Goal: Information Seeking & Learning: Learn about a topic

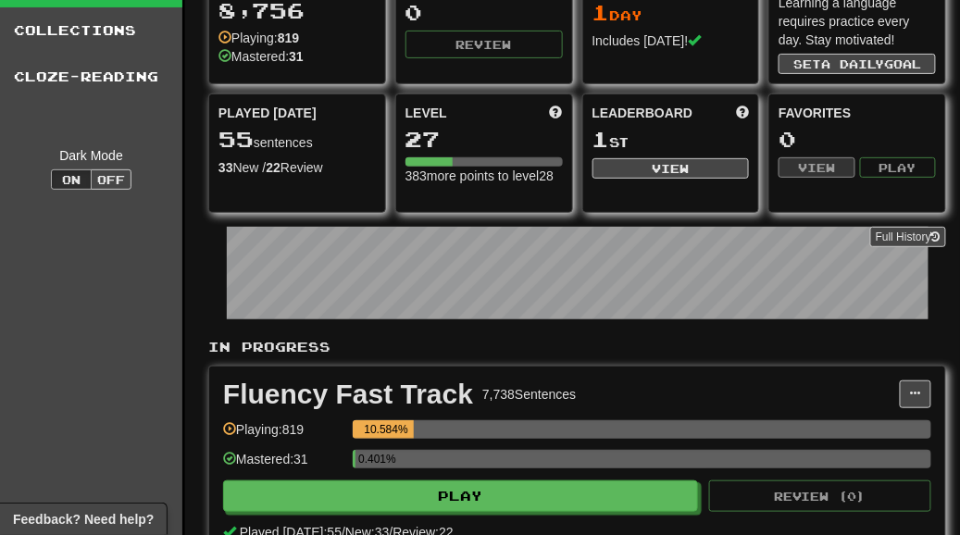
scroll to position [219, 0]
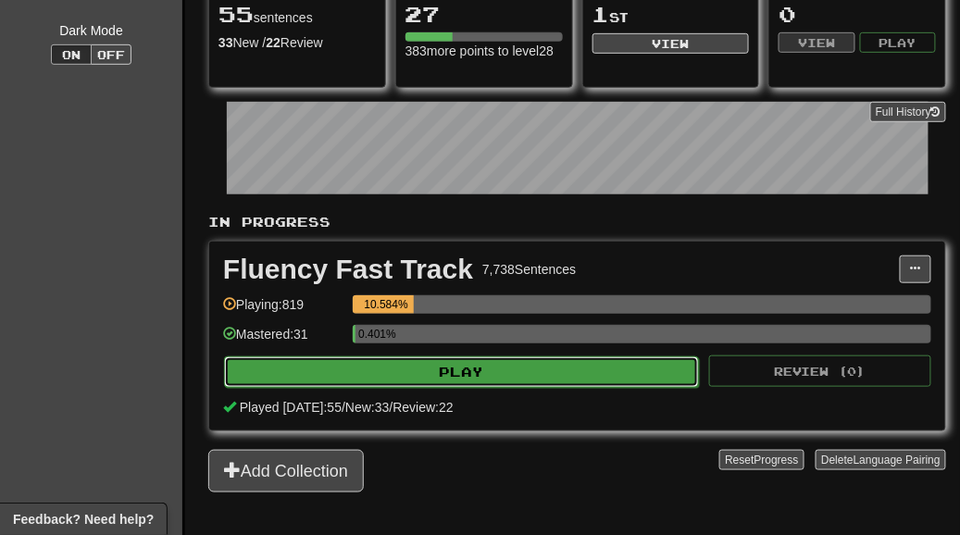
click at [479, 368] on button "Play" at bounding box center [461, 371] width 475 height 31
select select "**"
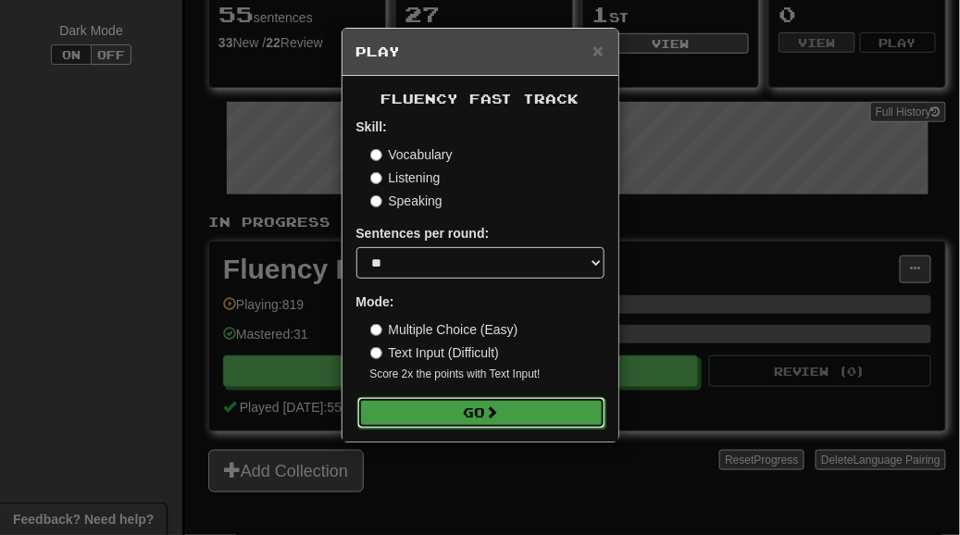
click at [476, 402] on button "Go" at bounding box center [481, 412] width 248 height 31
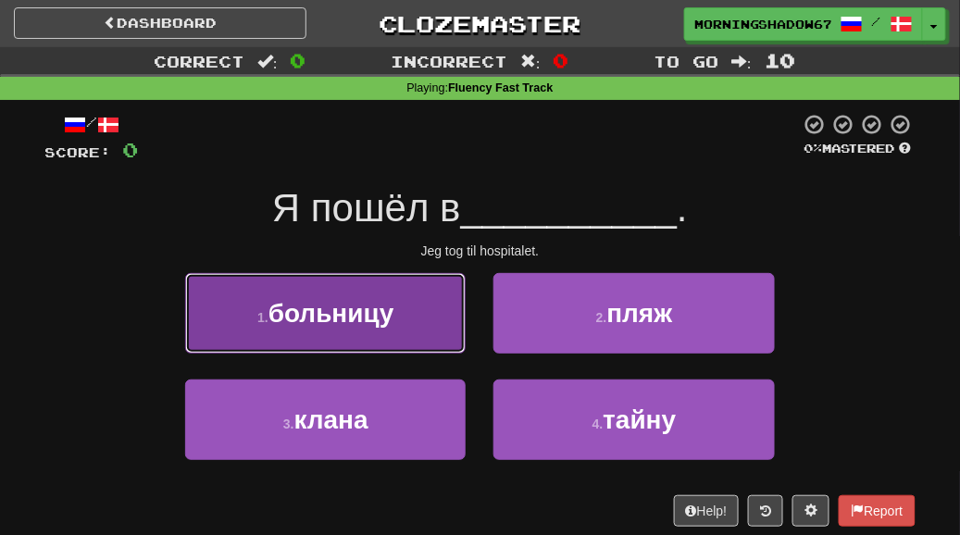
click at [397, 332] on button "1 . больницу" at bounding box center [325, 313] width 281 height 81
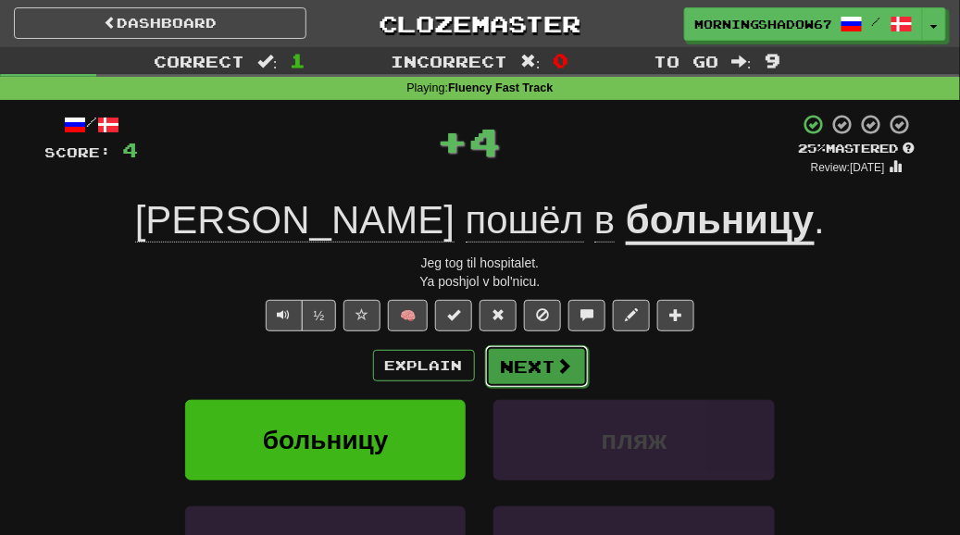
click at [543, 354] on button "Next" at bounding box center [537, 366] width 104 height 43
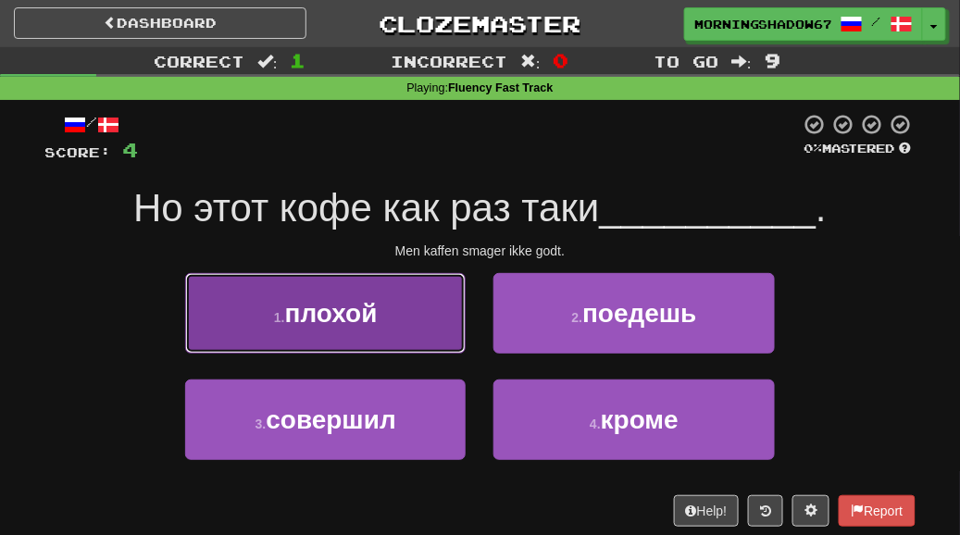
click at [432, 309] on button "1 . плохой" at bounding box center [325, 313] width 281 height 81
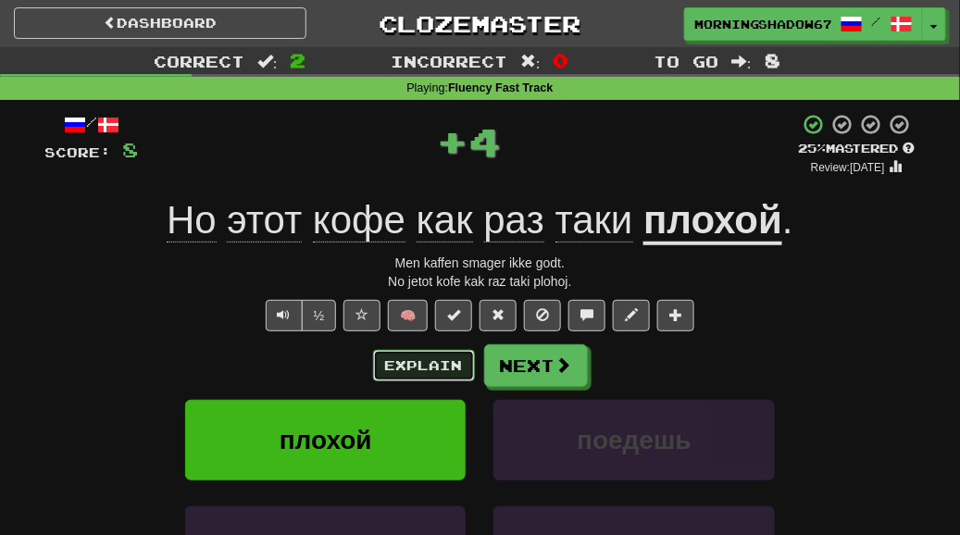
click at [429, 350] on button "Explain" at bounding box center [424, 365] width 102 height 31
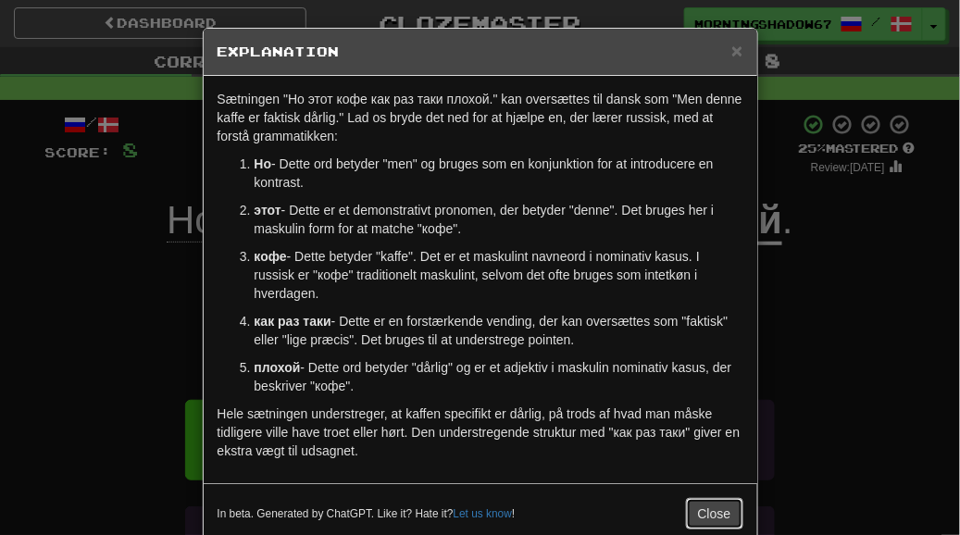
click at [727, 517] on button "Close" at bounding box center [714, 513] width 57 height 31
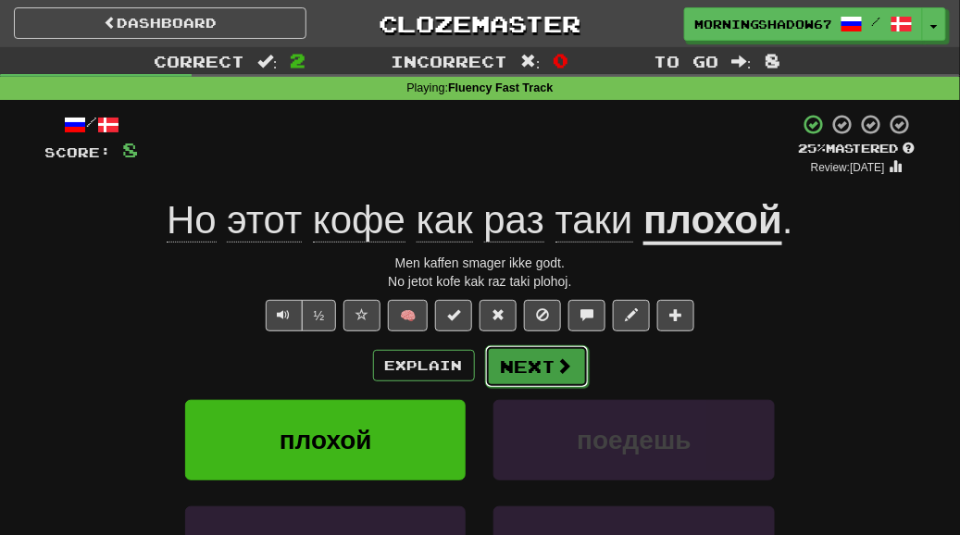
click at [540, 367] on button "Next" at bounding box center [537, 366] width 104 height 43
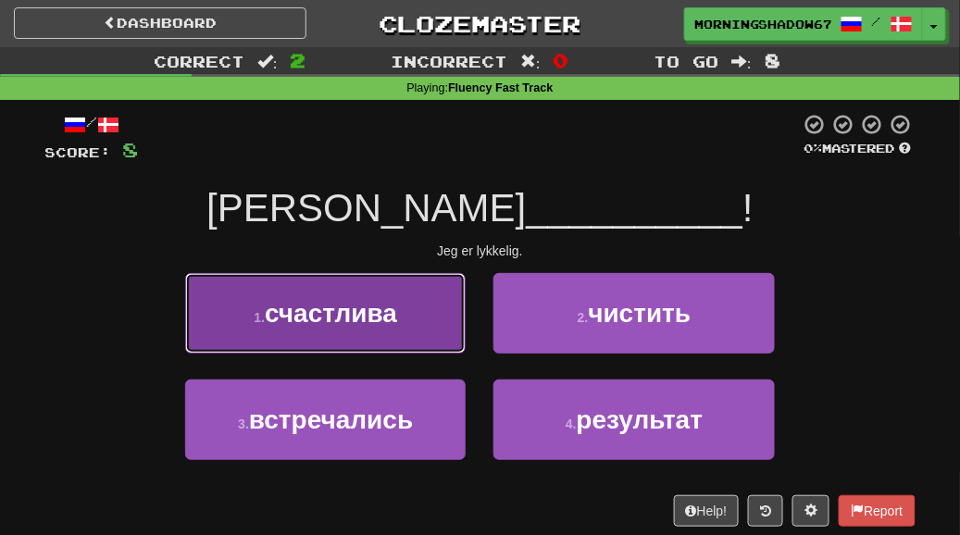
click at [348, 344] on button "1 . счастлива" at bounding box center [325, 313] width 281 height 81
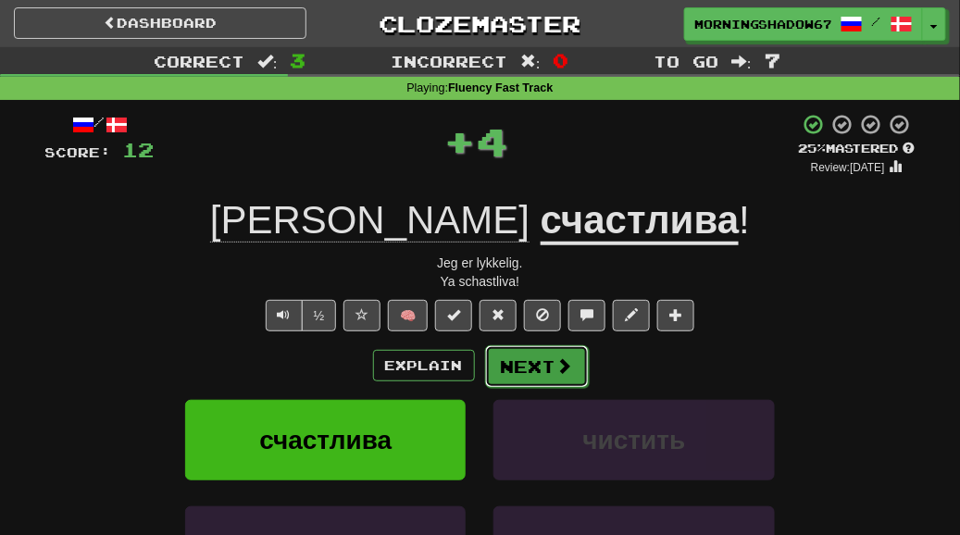
click at [506, 357] on button "Next" at bounding box center [537, 366] width 104 height 43
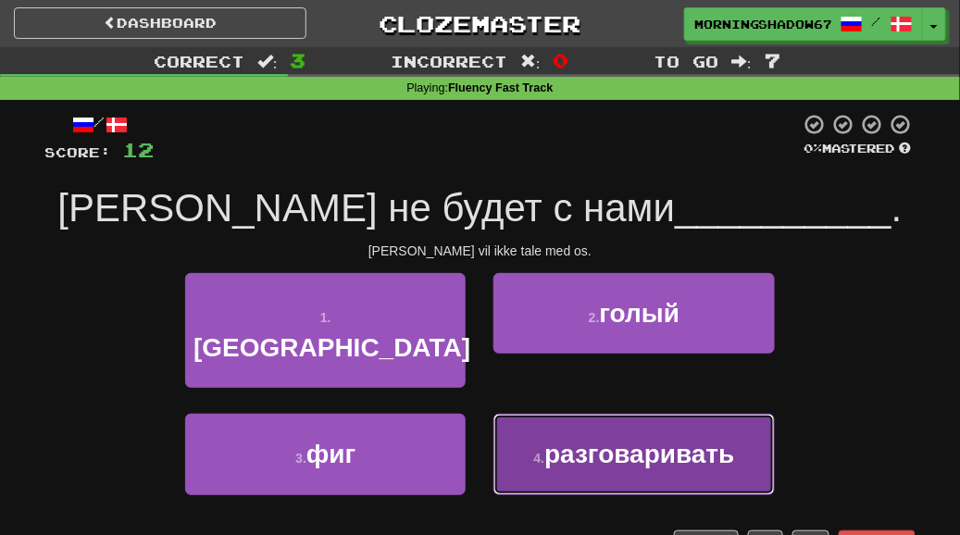
click at [584, 440] on span "разговаривать" at bounding box center [639, 454] width 190 height 29
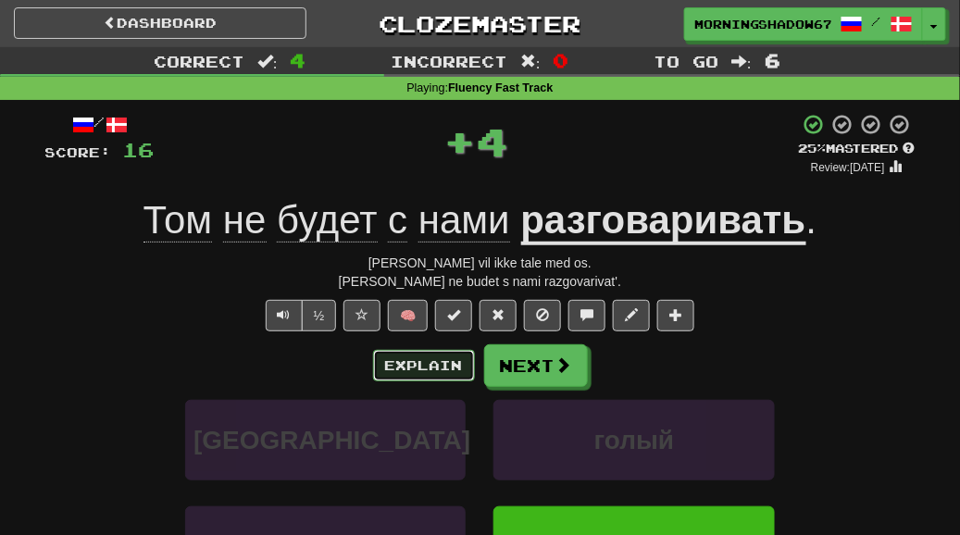
click at [440, 363] on button "Explain" at bounding box center [424, 365] width 102 height 31
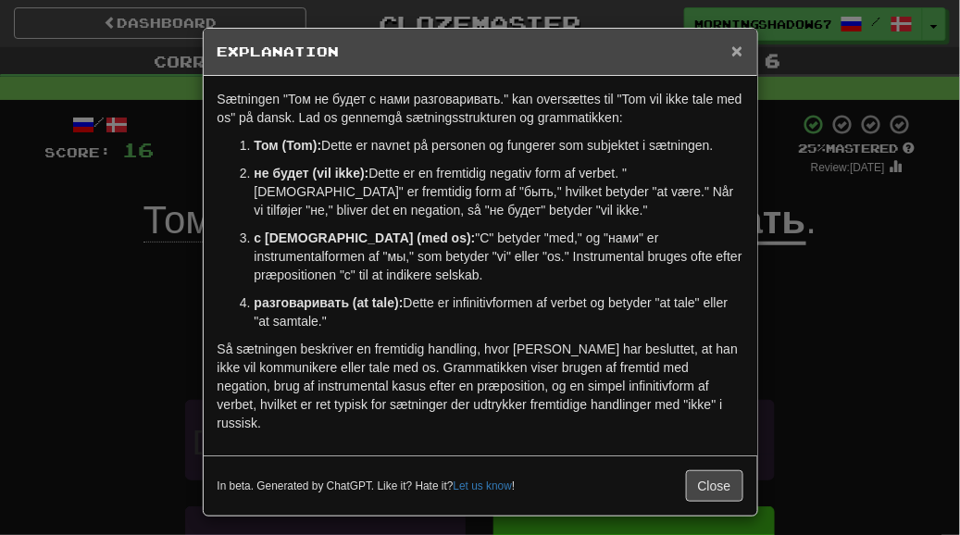
click at [732, 44] on span "×" at bounding box center [737, 50] width 11 height 21
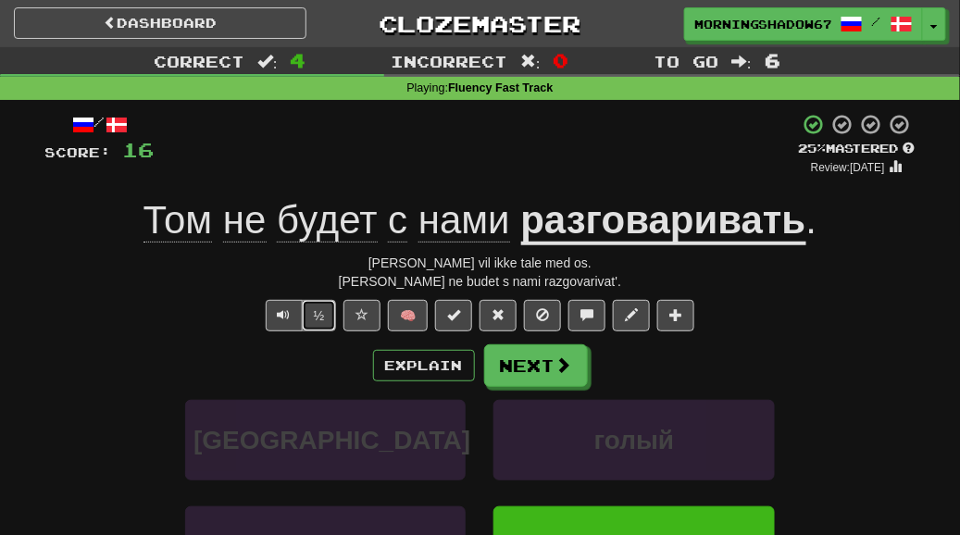
click at [321, 311] on button "½" at bounding box center [319, 315] width 35 height 31
click at [286, 313] on span "Text-to-speech controls" at bounding box center [284, 314] width 13 height 13
click at [540, 357] on button "Next" at bounding box center [537, 366] width 104 height 43
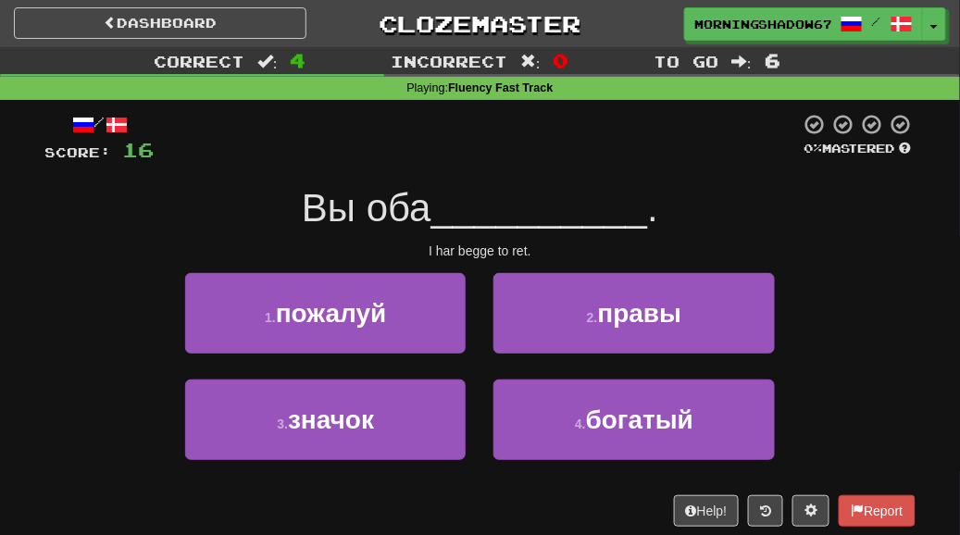
click at [540, 357] on div "2 . правы" at bounding box center [634, 326] width 308 height 106
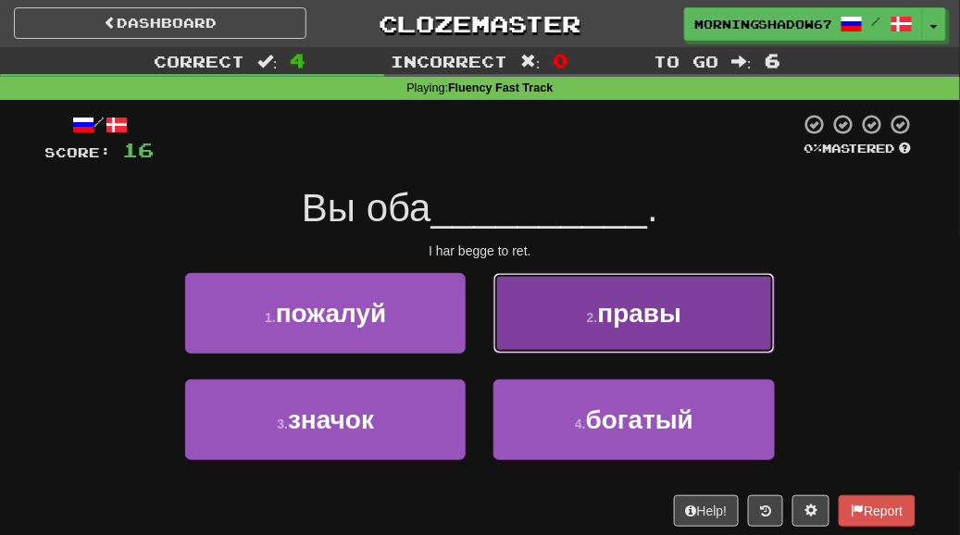
click at [596, 319] on small "2 ." at bounding box center [592, 317] width 11 height 15
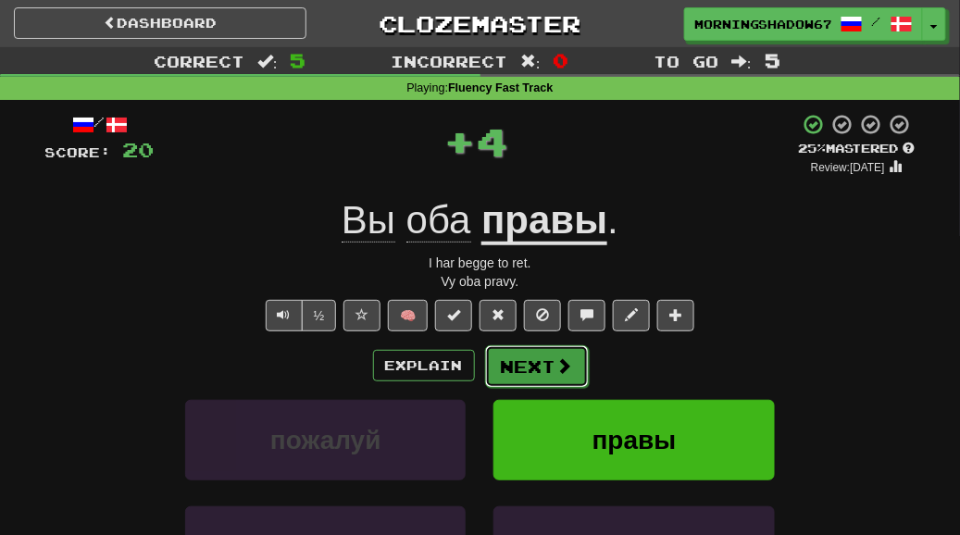
click at [560, 353] on button "Next" at bounding box center [537, 366] width 104 height 43
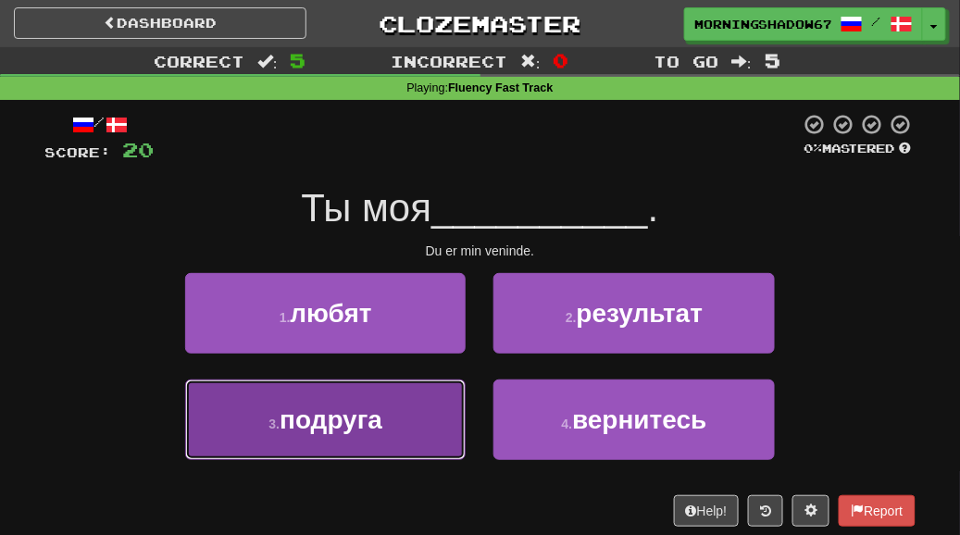
click at [406, 401] on button "3 . подруга" at bounding box center [325, 420] width 281 height 81
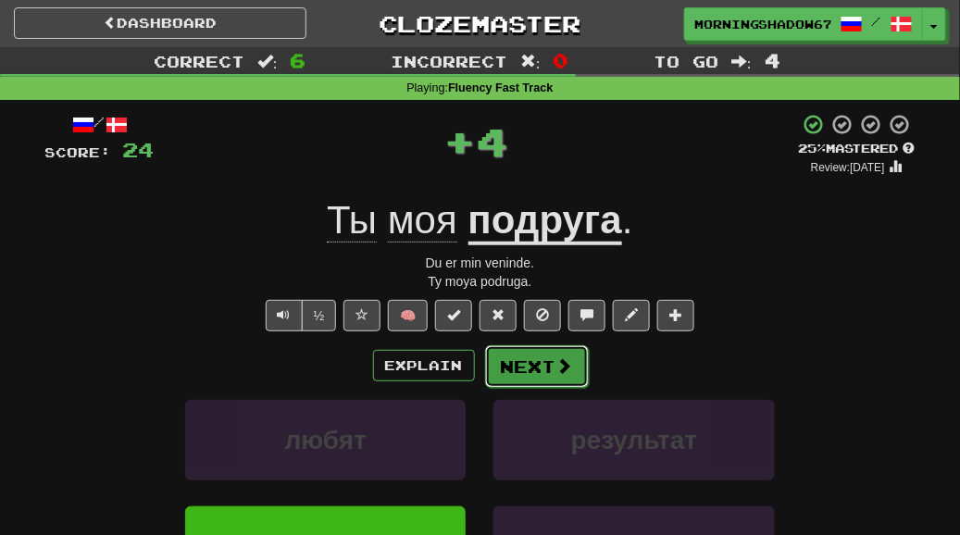
click at [573, 359] on button "Next" at bounding box center [537, 366] width 104 height 43
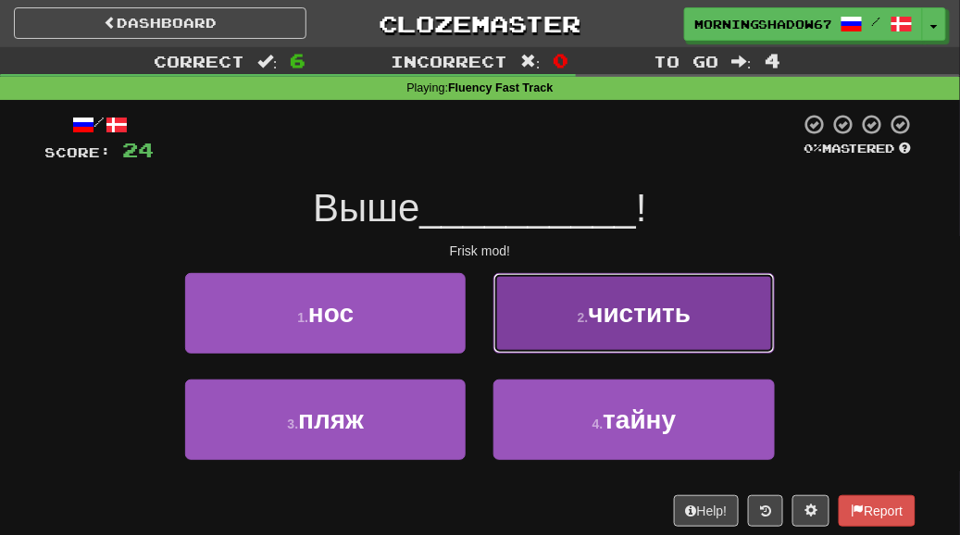
click at [612, 317] on span "чистить" at bounding box center [640, 313] width 103 height 29
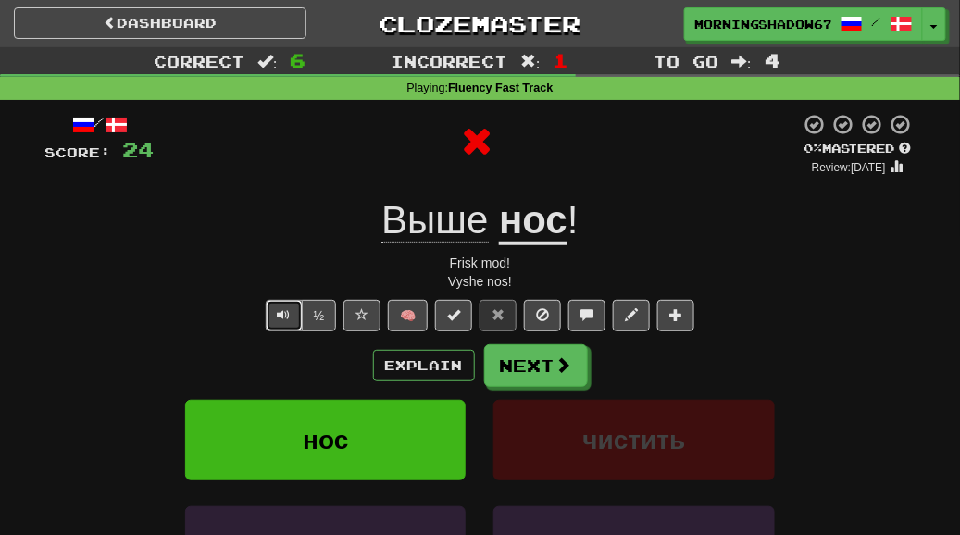
click at [285, 309] on span "Text-to-speech controls" at bounding box center [284, 314] width 13 height 13
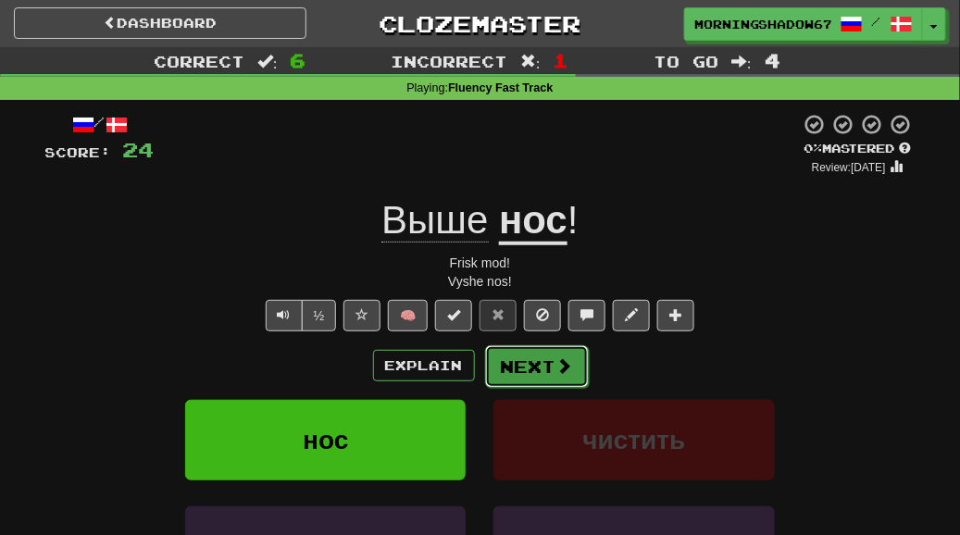
click at [530, 369] on button "Next" at bounding box center [537, 366] width 104 height 43
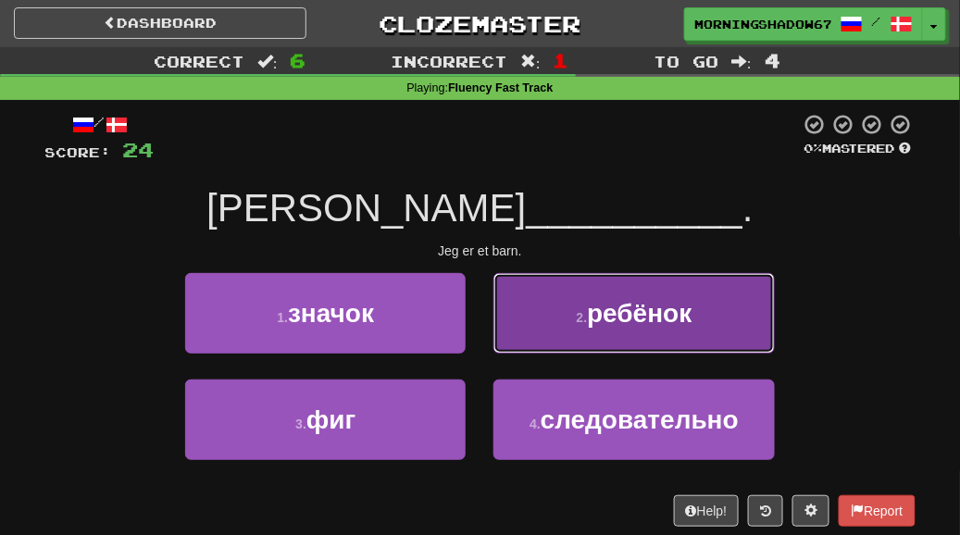
click at [600, 307] on span "ребёнок" at bounding box center [639, 313] width 105 height 29
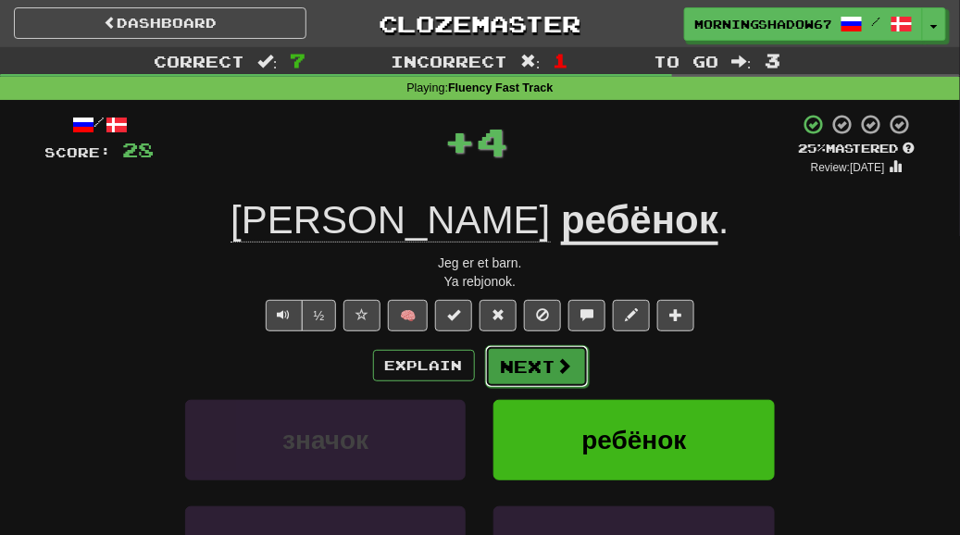
click at [580, 371] on button "Next" at bounding box center [537, 366] width 104 height 43
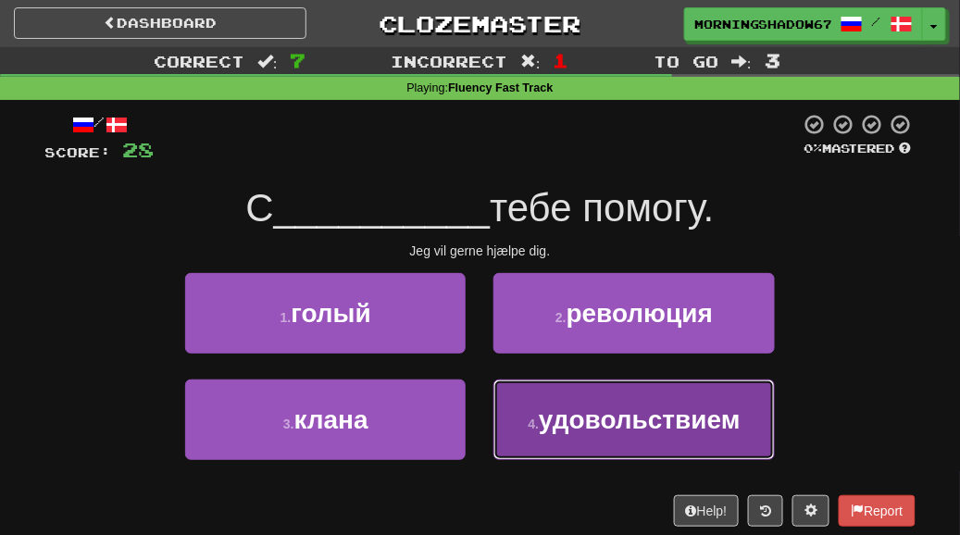
click at [569, 406] on span "удовольствием" at bounding box center [640, 420] width 202 height 29
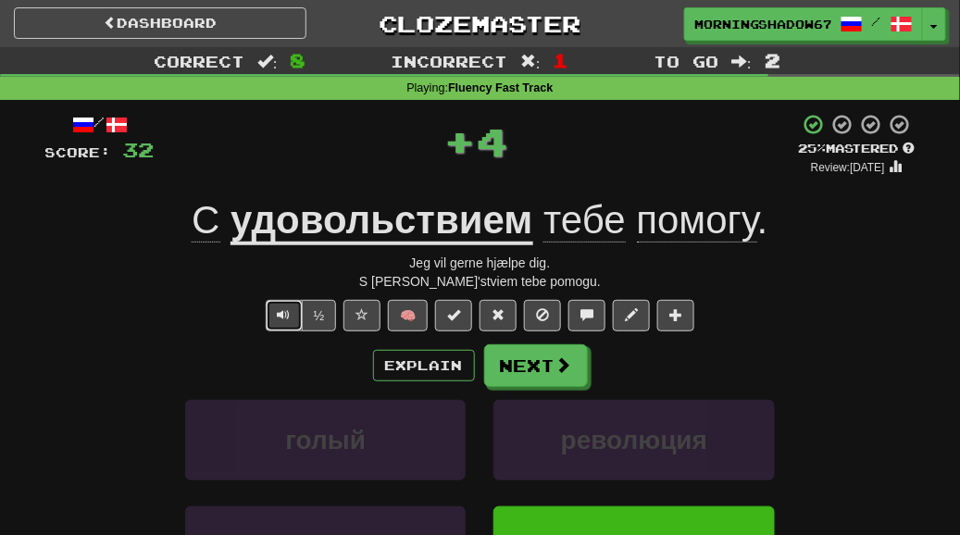
click at [287, 312] on span "Text-to-speech controls" at bounding box center [284, 314] width 13 height 13
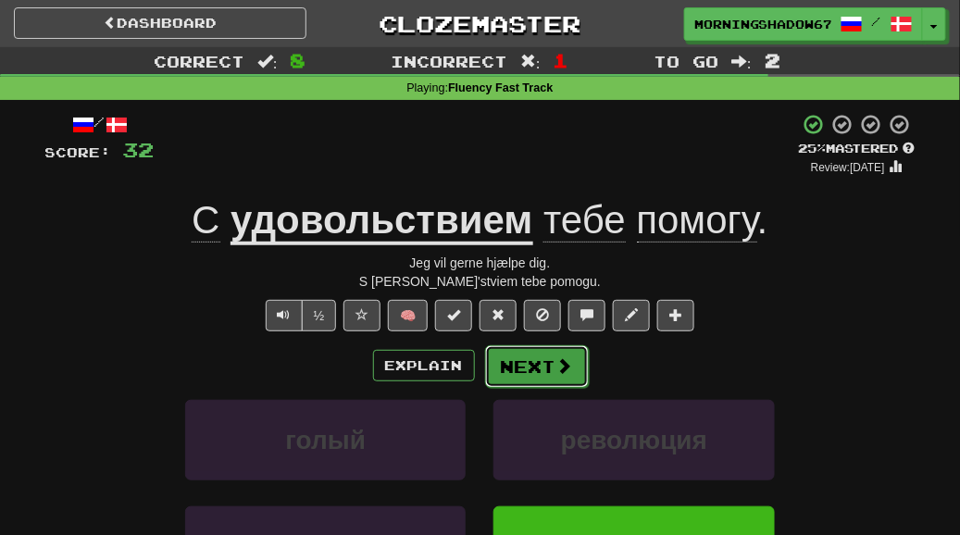
click at [559, 372] on span at bounding box center [564, 365] width 17 height 17
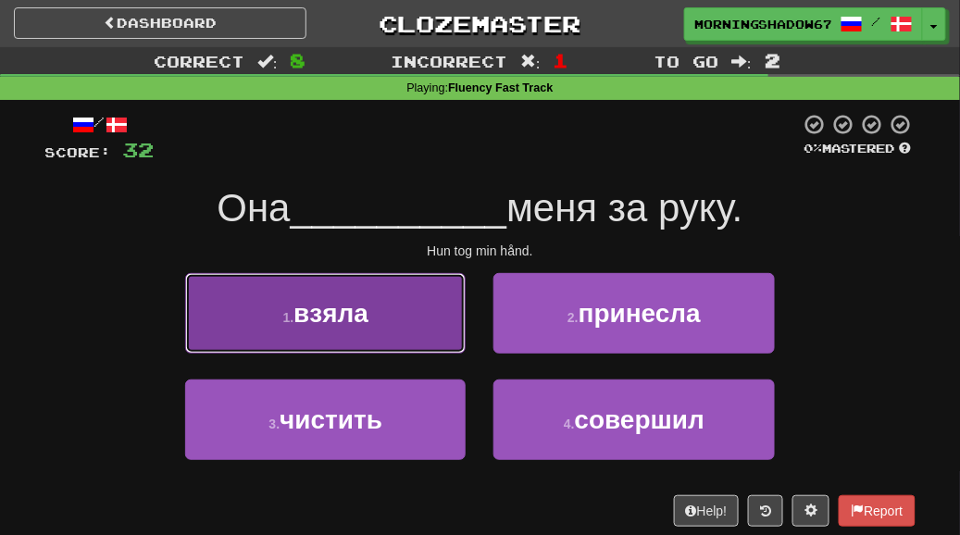
click at [392, 349] on button "1 . взяла" at bounding box center [325, 313] width 281 height 81
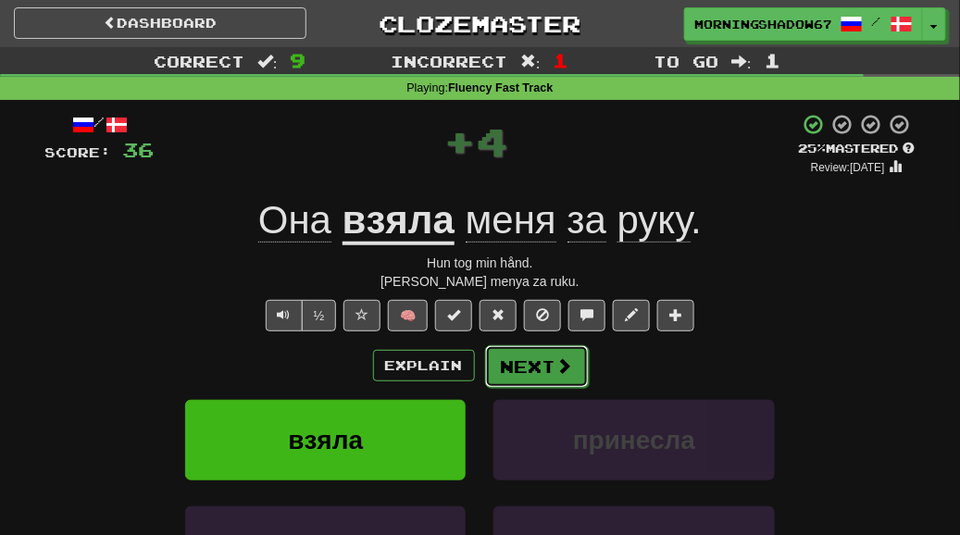
click at [528, 355] on button "Next" at bounding box center [537, 366] width 104 height 43
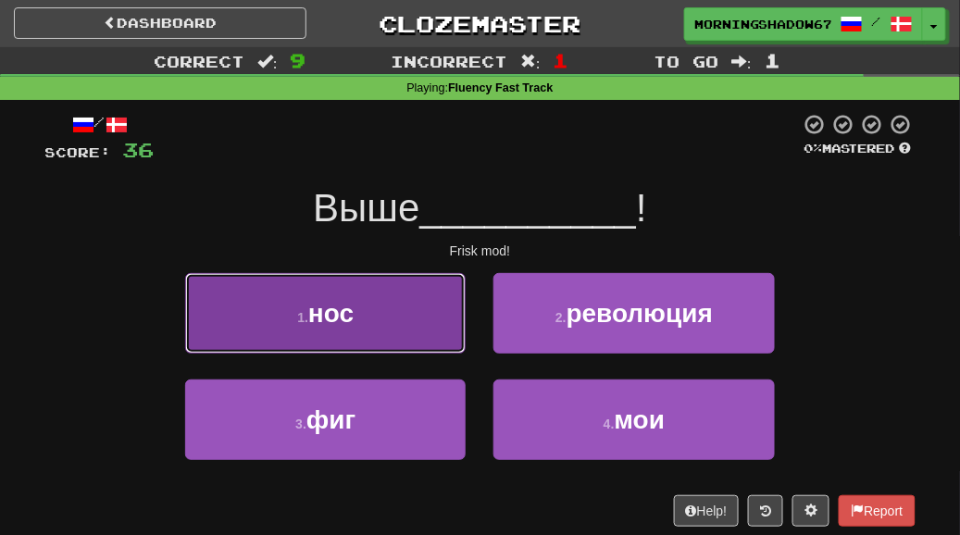
click at [398, 351] on button "1 . нос" at bounding box center [325, 313] width 281 height 81
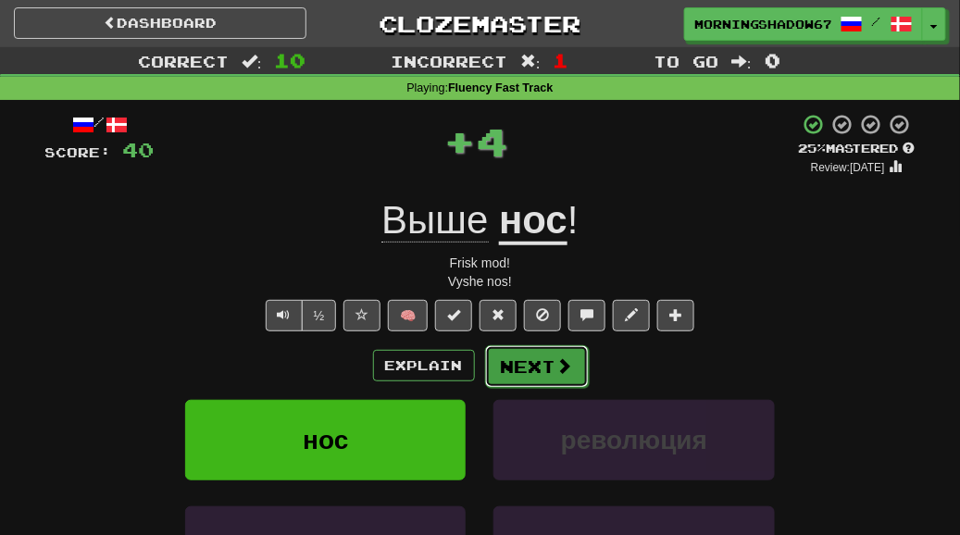
click at [495, 375] on button "Next" at bounding box center [537, 366] width 104 height 43
